Goal: Task Accomplishment & Management: Use online tool/utility

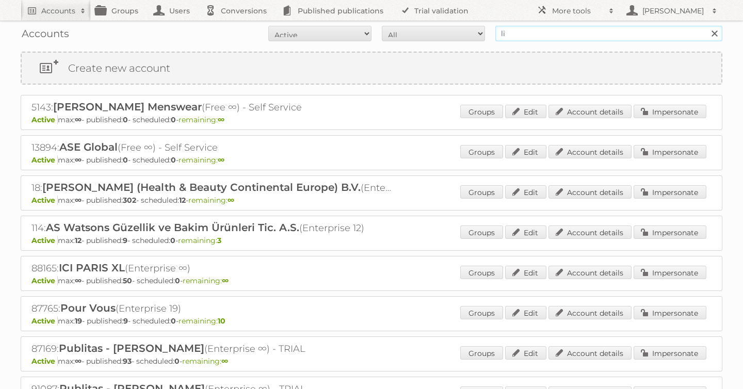
type input "lidl be"
click at [706, 26] on input "Search" at bounding box center [713, 33] width 15 height 15
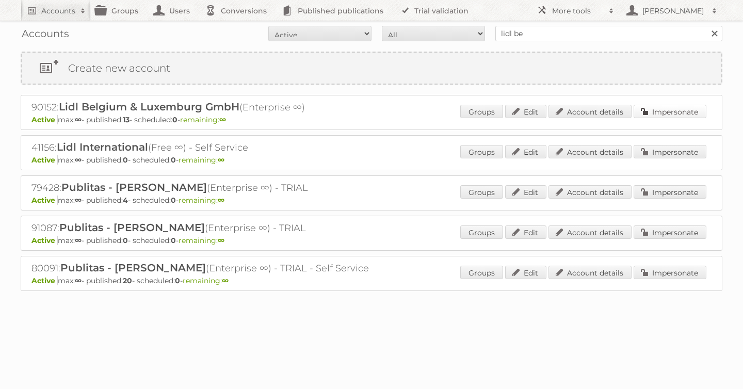
click at [664, 109] on link "Impersonate" at bounding box center [670, 111] width 73 height 13
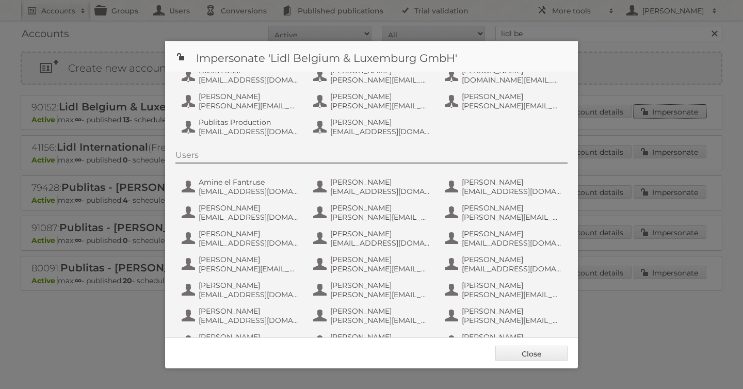
scroll to position [72, 0]
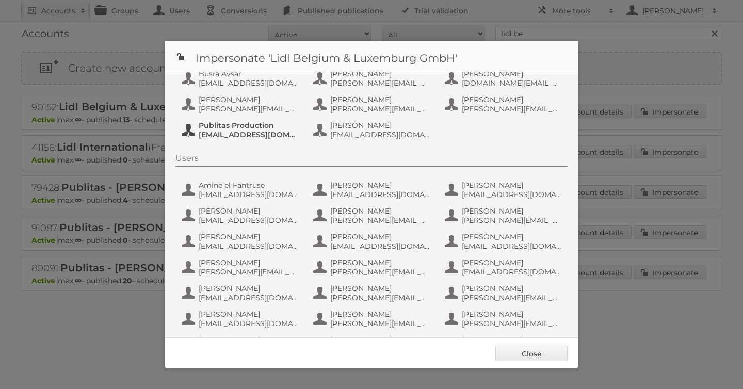
click at [229, 131] on span "fs+LidlBE@publitas.com" at bounding box center [249, 134] width 100 height 9
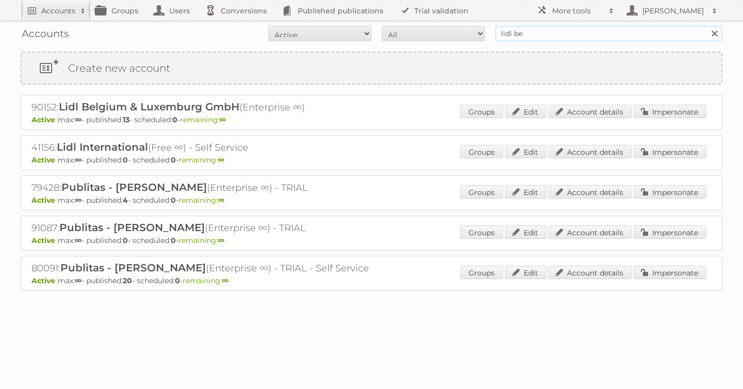
drag, startPoint x: 503, startPoint y: 30, endPoint x: 476, endPoint y: 26, distance: 26.6
click at [482, 28] on form "All Active Expired Pending All Paid Trials Self service lidl be Search" at bounding box center [372, 33] width 702 height 15
type input "tfg media"
click at [706, 26] on input "Search" at bounding box center [713, 33] width 15 height 15
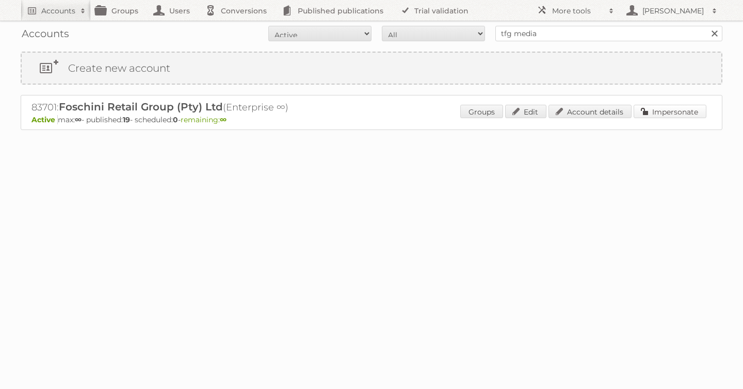
click at [672, 111] on link "Impersonate" at bounding box center [670, 111] width 73 height 13
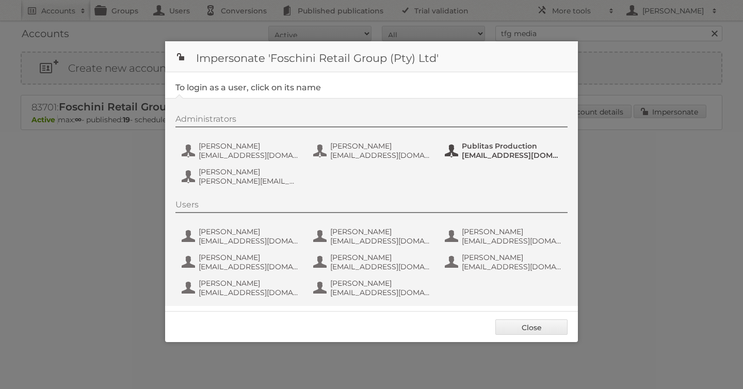
click at [512, 158] on span "fs+tfgmedia@publitas.com" at bounding box center [512, 155] width 100 height 9
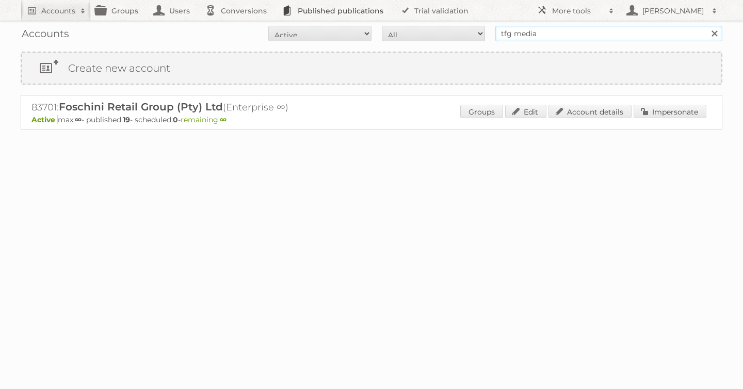
click at [398, 22] on div "Accounts All Active Expired Pending All Paid Trials Self service tfg media Sear…" at bounding box center [372, 34] width 702 height 26
type input "carrefour"
click at [706, 26] on input "Search" at bounding box center [713, 33] width 15 height 15
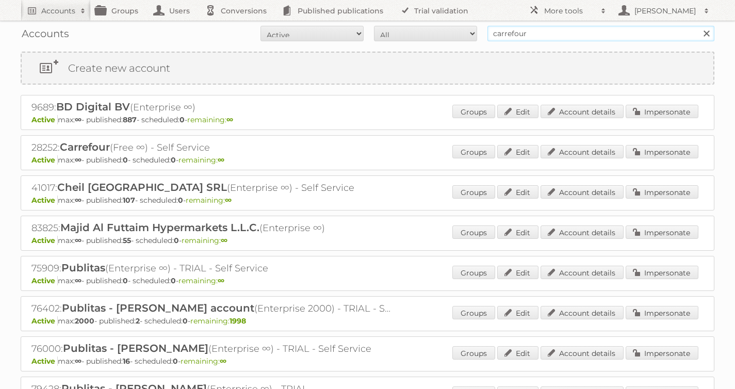
click at [531, 40] on input "carrefour" at bounding box center [601, 33] width 227 height 15
drag, startPoint x: 535, startPoint y: 36, endPoint x: 419, endPoint y: 26, distance: 116.0
click at [433, 26] on form "All Active Expired Pending All Paid Trials Self service carrefour Search" at bounding box center [368, 33] width 694 height 15
type input "42677"
click at [699, 26] on input "Search" at bounding box center [706, 33] width 15 height 15
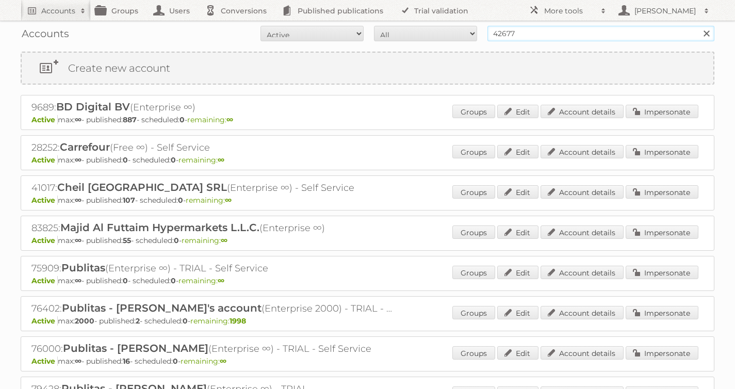
drag, startPoint x: 529, startPoint y: 32, endPoint x: 426, endPoint y: 21, distance: 103.8
click at [438, 22] on div "Accounts All Active Expired Pending All Paid Trials Self service 42677 Search" at bounding box center [368, 34] width 694 height 26
type input "carrefour [GEOGRAPHIC_DATA]"
click at [699, 26] on input "Search" at bounding box center [706, 33] width 15 height 15
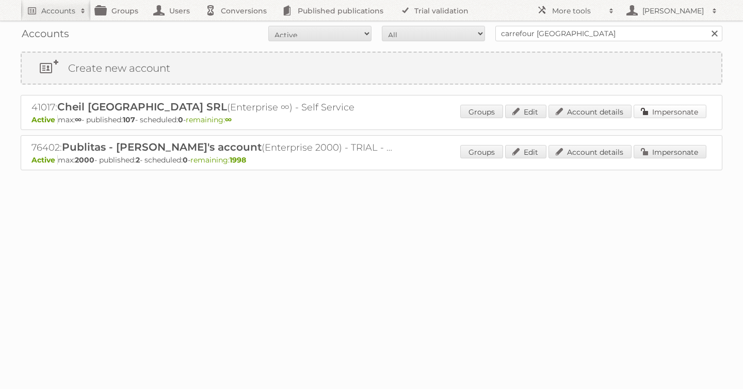
click at [689, 112] on link "Impersonate" at bounding box center [670, 111] width 73 height 13
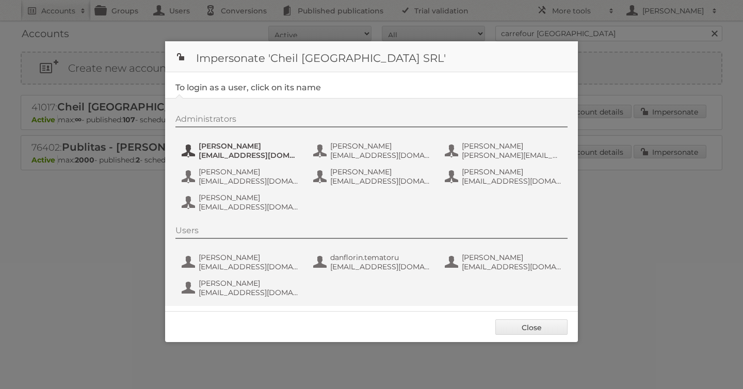
click at [230, 147] on span "Andrea Damian" at bounding box center [249, 145] width 100 height 9
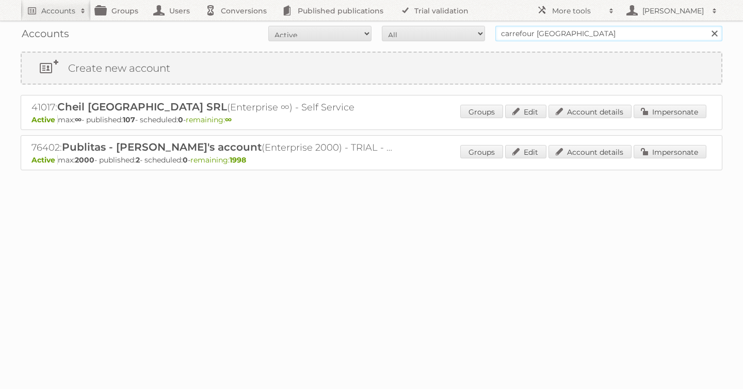
drag, startPoint x: 591, startPoint y: 34, endPoint x: 420, endPoint y: 27, distance: 172.0
click at [420, 27] on form "All Active Expired Pending All Paid Trials Self service carrefour [GEOGRAPHIC_D…" at bounding box center [372, 33] width 702 height 15
type input "as [PERSON_NAME]"
click at [706, 26] on input "Search" at bounding box center [713, 33] width 15 height 15
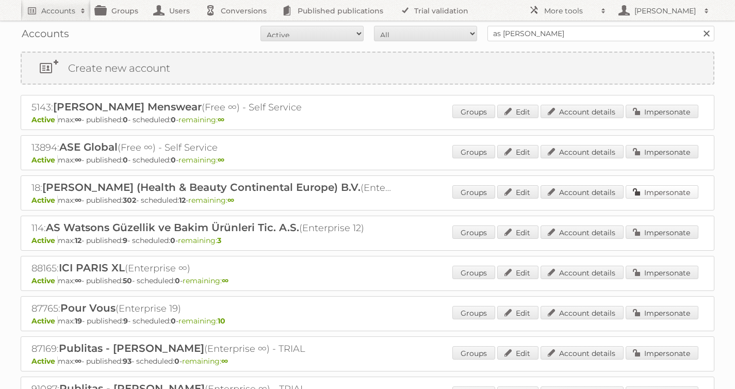
click at [662, 193] on link "Impersonate" at bounding box center [662, 191] width 73 height 13
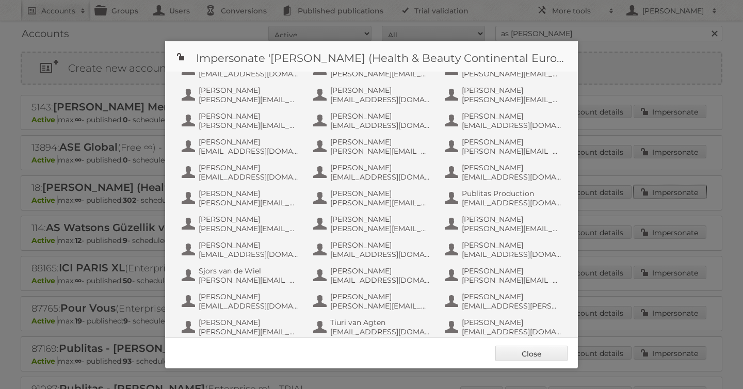
scroll to position [645, 0]
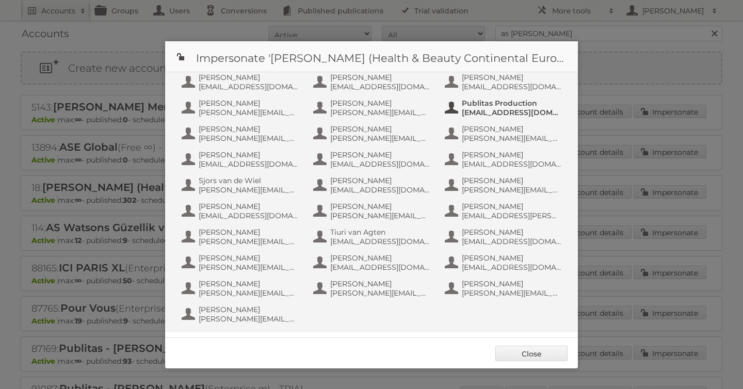
click at [508, 108] on span "info+aswatson-production@publitas.com" at bounding box center [512, 112] width 100 height 9
